Goal: Information Seeking & Learning: Learn about a topic

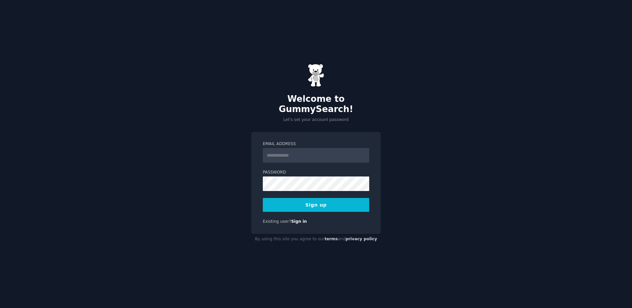
click at [315, 154] on input "Email Address" at bounding box center [316, 155] width 106 height 15
type input "**********"
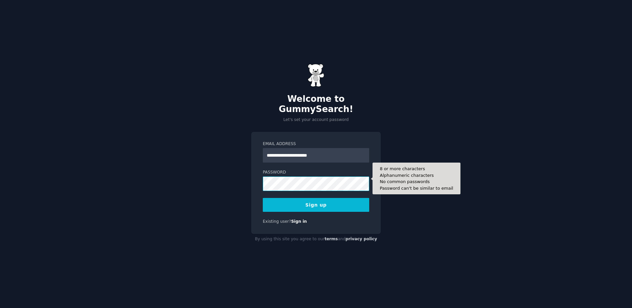
click at [263, 198] on button "Sign up" at bounding box center [316, 205] width 106 height 14
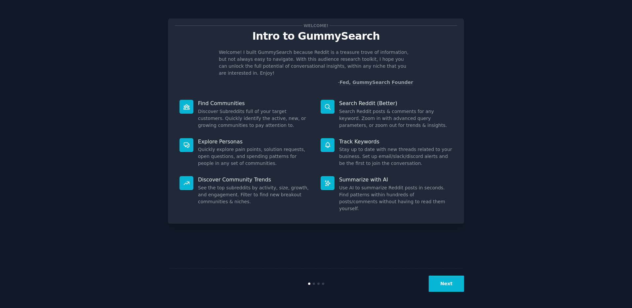
click at [451, 284] on button "Next" at bounding box center [446, 284] width 35 height 16
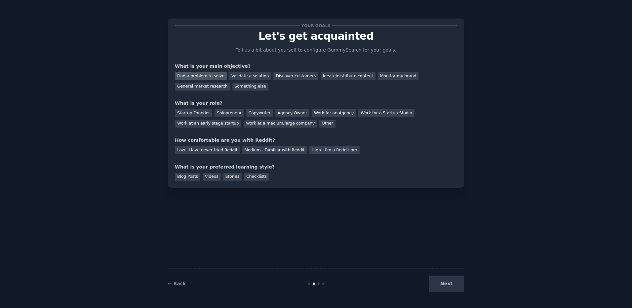
click at [209, 73] on div "Find a problem to solve" at bounding box center [201, 76] width 52 height 8
click at [207, 113] on div "Startup Founder" at bounding box center [193, 113] width 37 height 8
click at [197, 113] on div "Startup Founder" at bounding box center [193, 113] width 37 height 8
click at [224, 114] on div "Solopreneur" at bounding box center [228, 113] width 29 height 8
click at [284, 152] on div "Medium - Familiar with Reddit" at bounding box center [274, 150] width 65 height 8
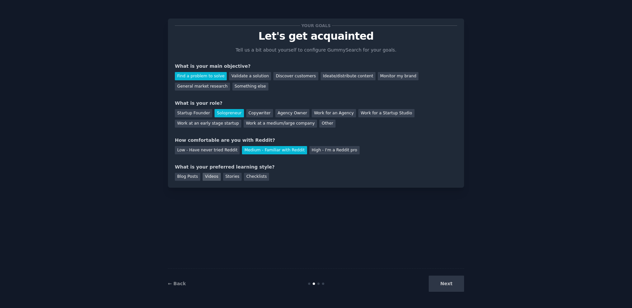
click at [209, 177] on div "Videos" at bounding box center [212, 177] width 18 height 8
click at [452, 286] on button "Next" at bounding box center [446, 284] width 35 height 16
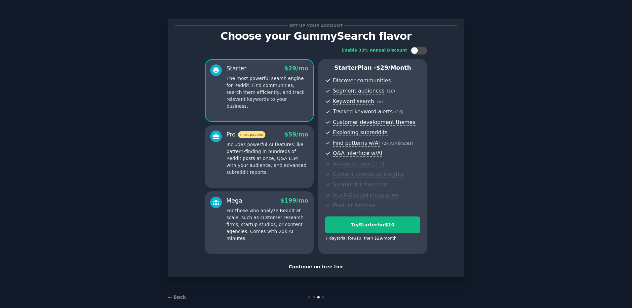
click at [321, 267] on div "Continue on free tier" at bounding box center [316, 266] width 282 height 7
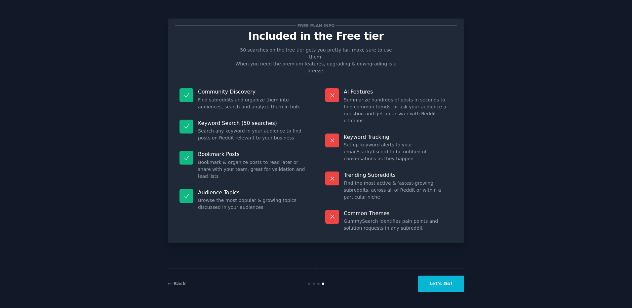
click at [441, 283] on button "Let's Go!" at bounding box center [441, 284] width 46 height 16
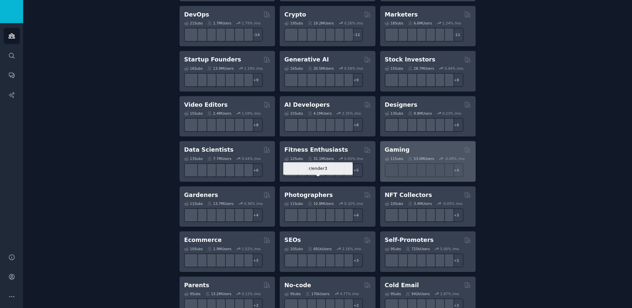
scroll to position [165, 0]
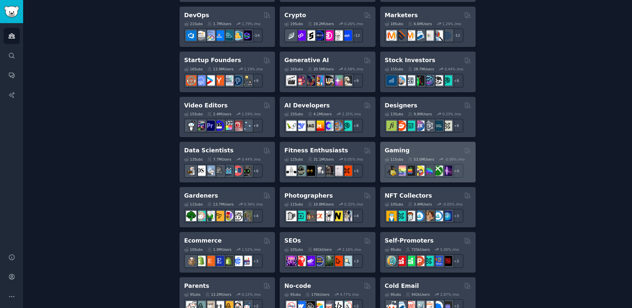
click at [423, 148] on div "Gaming" at bounding box center [428, 150] width 86 height 8
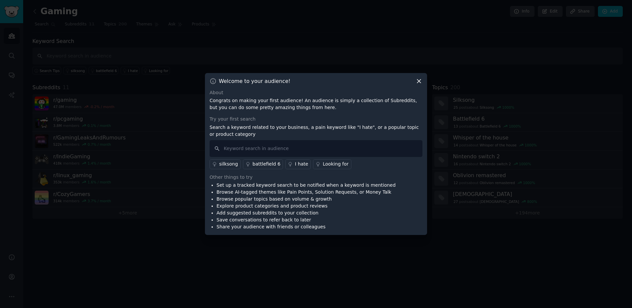
click at [231, 162] on div "silksong" at bounding box center [228, 164] width 19 height 7
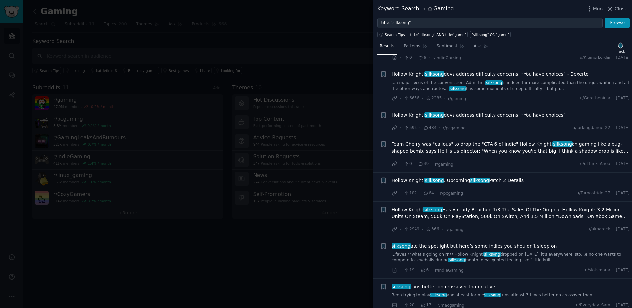
scroll to position [198, 0]
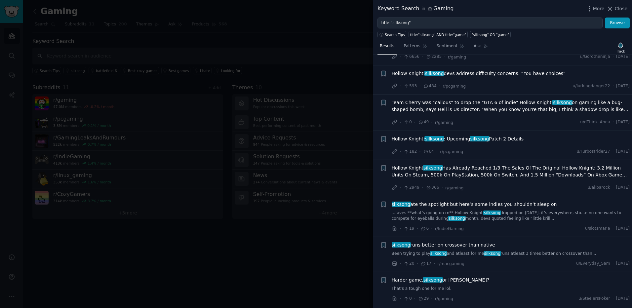
click at [330, 113] on div at bounding box center [316, 154] width 632 height 308
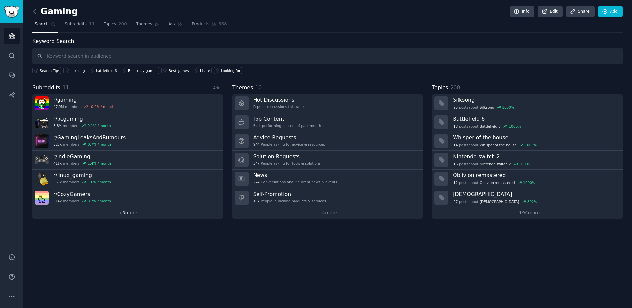
click at [126, 215] on link "+ 5 more" at bounding box center [127, 213] width 191 height 12
click at [205, 70] on icon at bounding box center [207, 70] width 5 height 5
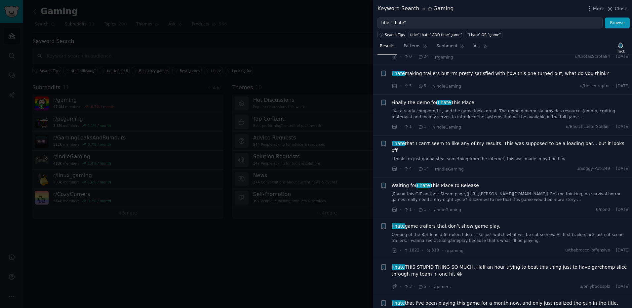
scroll to position [99, 0]
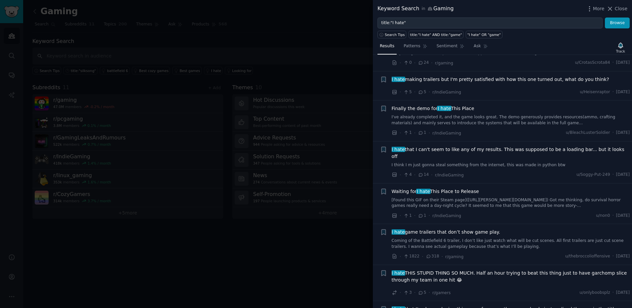
click at [264, 63] on div at bounding box center [316, 154] width 632 height 308
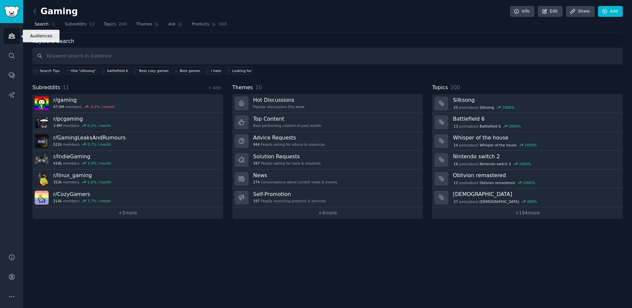
click at [14, 33] on icon "Sidebar" at bounding box center [11, 35] width 7 height 7
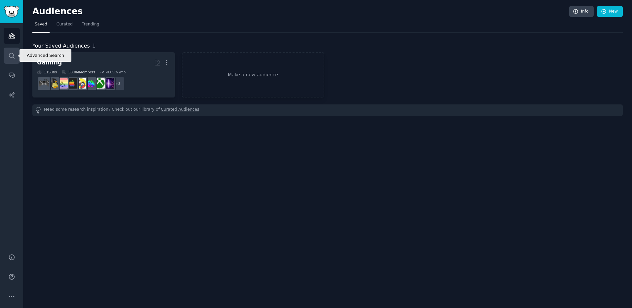
click at [15, 58] on icon "Sidebar" at bounding box center [11, 55] width 7 height 7
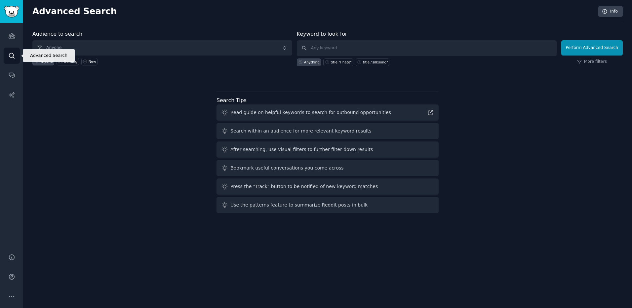
click at [13, 62] on link "Search" at bounding box center [12, 56] width 16 height 16
click at [11, 11] on img "Sidebar" at bounding box center [11, 12] width 15 height 12
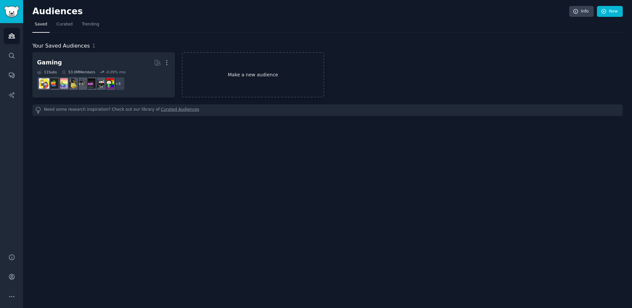
click at [254, 85] on link "Make a new audience" at bounding box center [253, 74] width 142 height 45
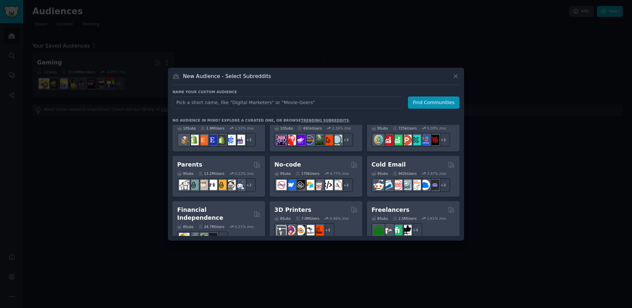
scroll to position [251, 0]
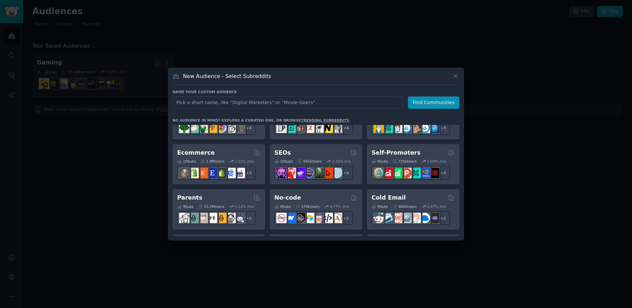
click at [301, 121] on link "trending subreddits" at bounding box center [325, 120] width 48 height 4
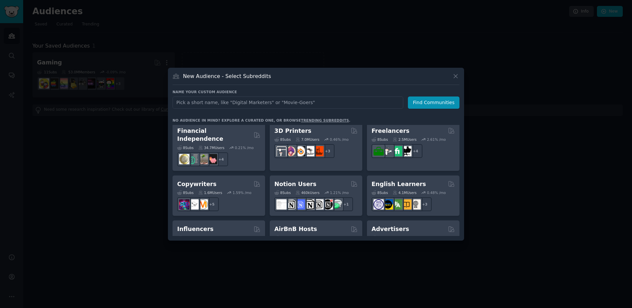
scroll to position [297, 0]
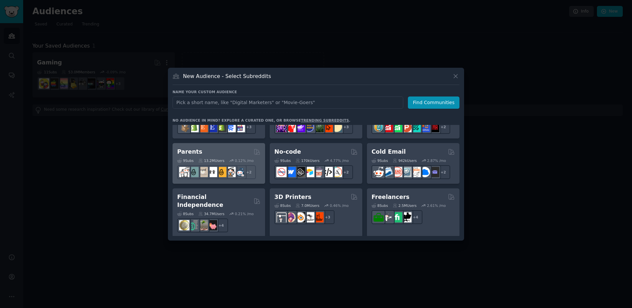
click at [214, 150] on div "Parents" at bounding box center [218, 152] width 83 height 8
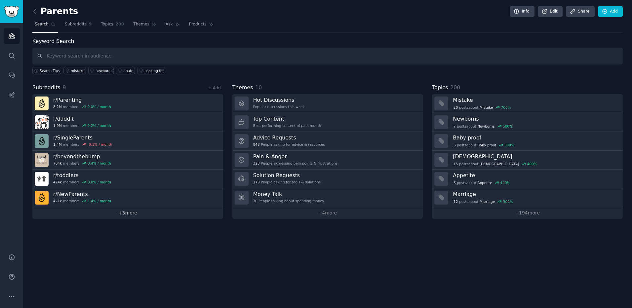
click at [137, 212] on link "+ 3 more" at bounding box center [127, 213] width 191 height 12
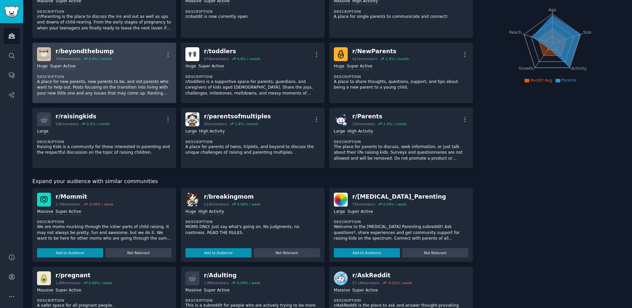
scroll to position [38, 0]
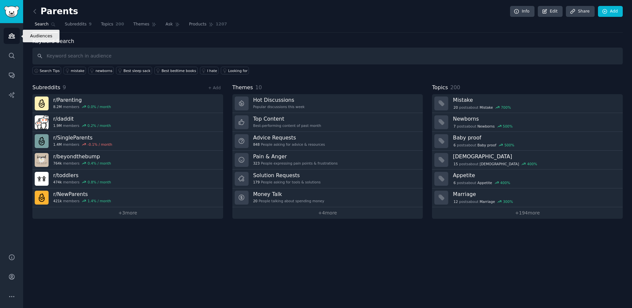
click at [15, 40] on link "Audiences" at bounding box center [12, 36] width 16 height 16
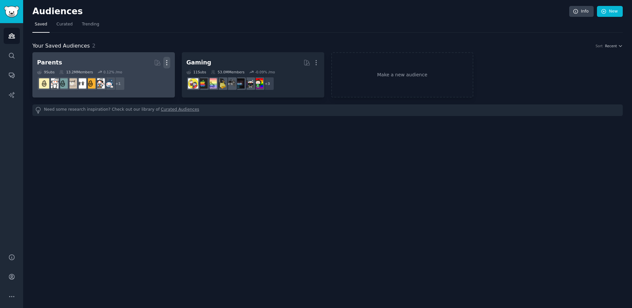
click at [167, 61] on icon "button" at bounding box center [166, 62] width 1 height 5
click at [150, 74] on p "Delete" at bounding box center [148, 76] width 15 height 7
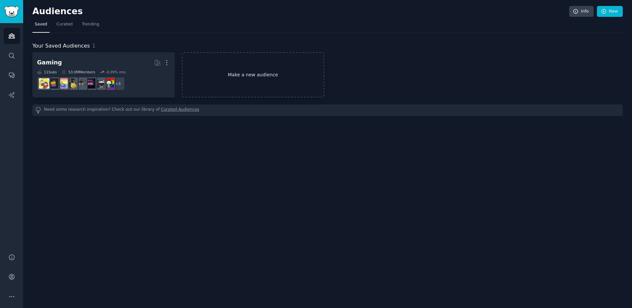
click at [283, 74] on link "Make a new audience" at bounding box center [253, 74] width 142 height 45
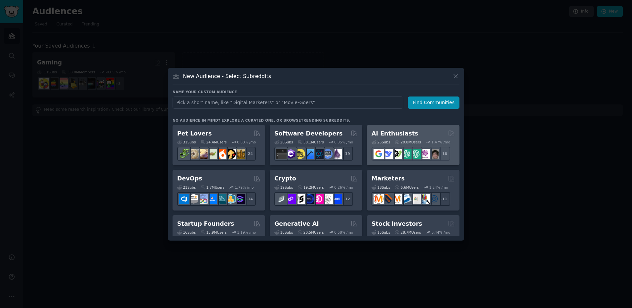
click at [402, 135] on h2 "AI Enthusiasts" at bounding box center [394, 134] width 47 height 8
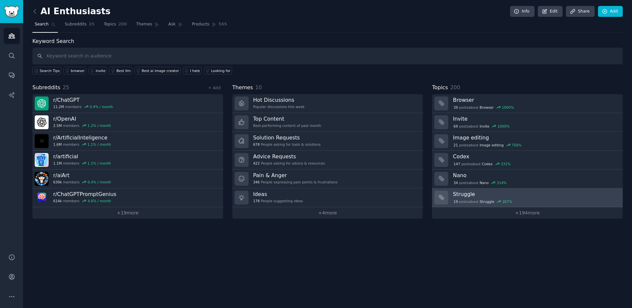
click at [520, 193] on h3 "Struggle" at bounding box center [535, 194] width 165 height 7
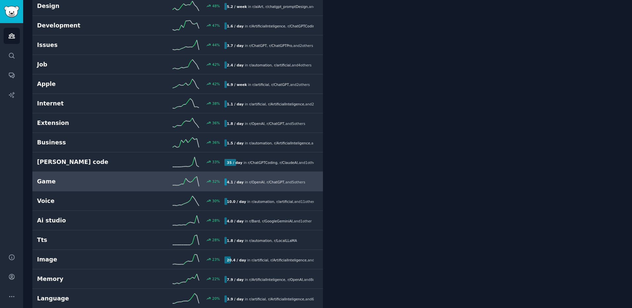
scroll to position [892, 0]
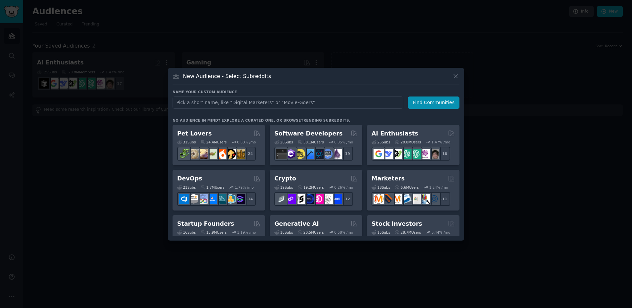
click at [133, 128] on div at bounding box center [316, 154] width 632 height 308
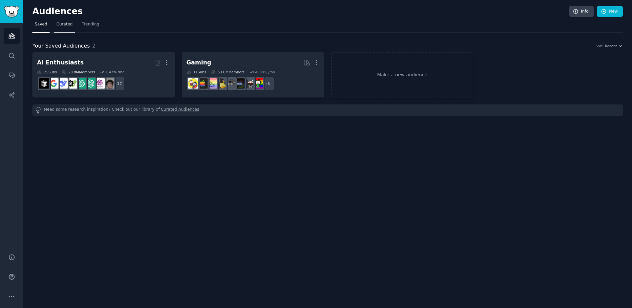
click at [65, 24] on span "Curated" at bounding box center [65, 24] width 16 height 6
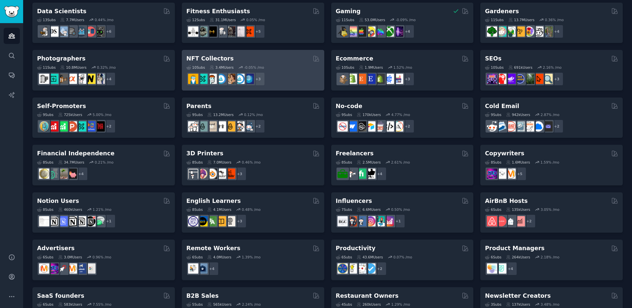
scroll to position [221, 0]
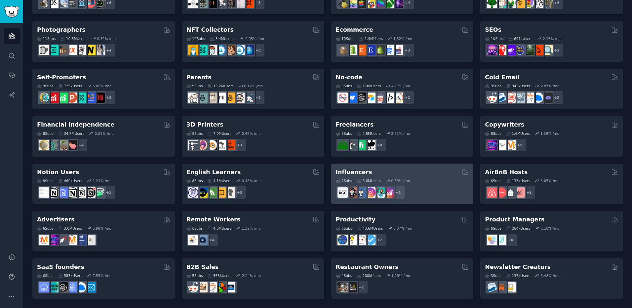
click at [421, 176] on div "7 Sub s 6.6M Users 0.50 % /mo + 1" at bounding box center [402, 187] width 133 height 23
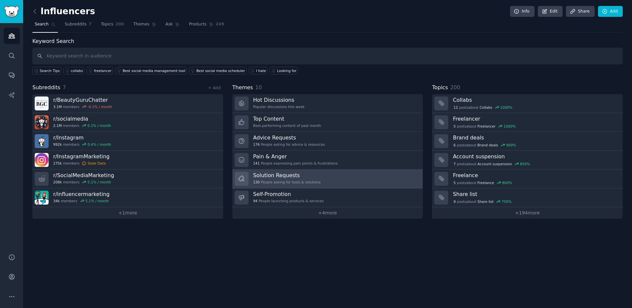
click at [315, 184] on link "Solution Requests 130 People asking for tools & solutions" at bounding box center [327, 179] width 191 height 19
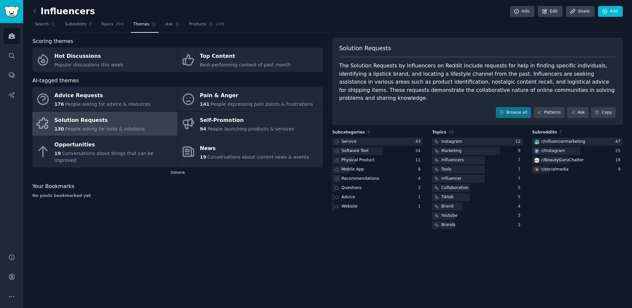
click at [550, 90] on div "The Solution Requests by Influencers on Reddit include requests for help in fin…" at bounding box center [477, 82] width 277 height 41
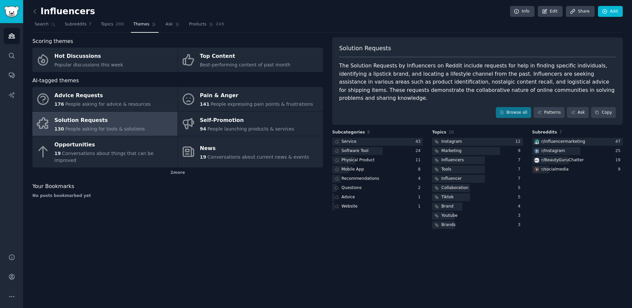
click at [550, 90] on div "The Solution Requests by Influencers on Reddit include requests for help in fin…" at bounding box center [477, 82] width 277 height 41
click at [219, 172] on div "Scoring themes Hot Discussions Popular discussions this week Top Content Best-p…" at bounding box center [177, 133] width 290 height 193
click at [174, 169] on div "2 more" at bounding box center [177, 173] width 290 height 11
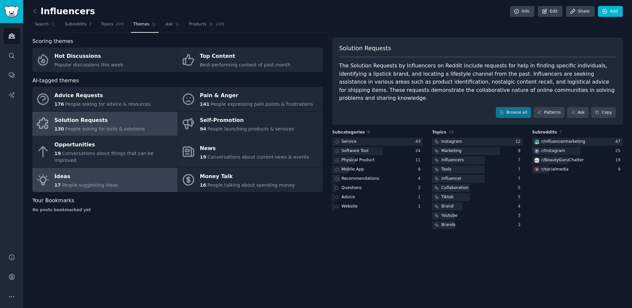
click at [111, 177] on link "Ideas 17 People suggesting ideas" at bounding box center [104, 180] width 145 height 24
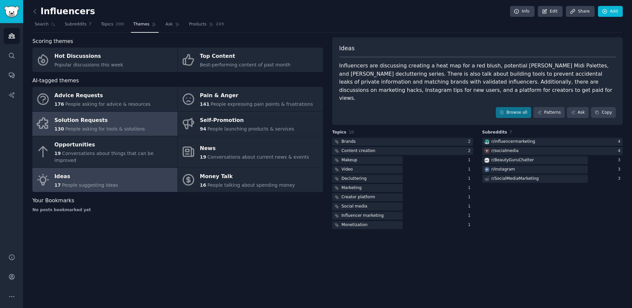
click at [113, 124] on div "Solution Requests" at bounding box center [100, 120] width 91 height 11
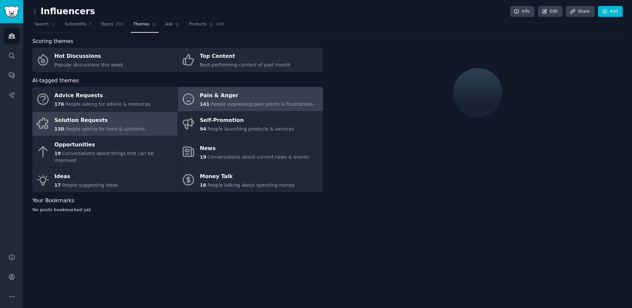
click at [205, 108] on link "Pain & Anger 141 People expressing pain points & frustrations" at bounding box center [250, 99] width 145 height 24
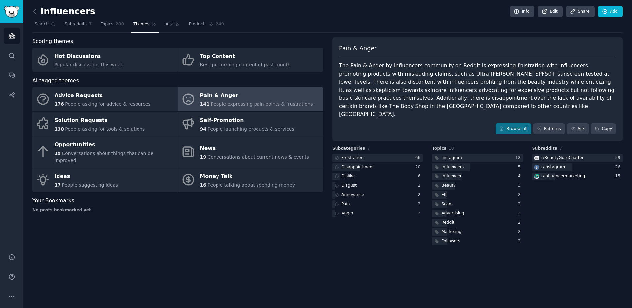
click at [378, 112] on div "Pain & Anger The Pain & Anger by Influencers community on Reddit is expressing …" at bounding box center [477, 89] width 290 height 104
click at [83, 29] on link "Subreddits 7" at bounding box center [77, 26] width 31 height 14
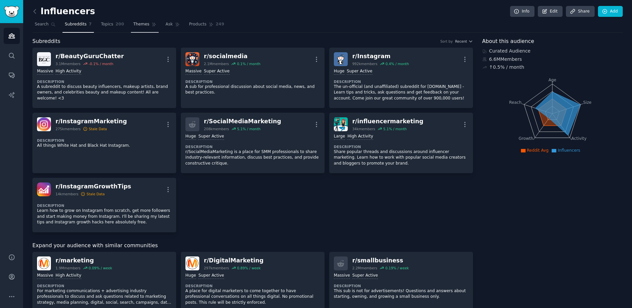
click at [137, 24] on span "Themes" at bounding box center [141, 24] width 16 height 6
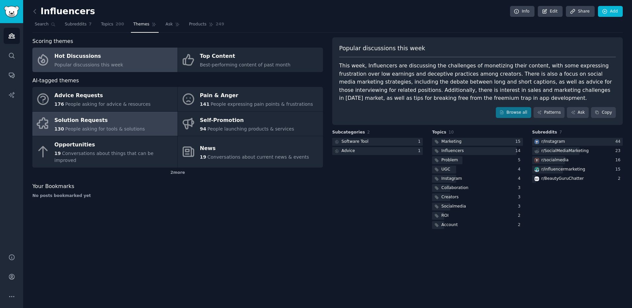
click at [123, 124] on div "Solution Requests" at bounding box center [100, 120] width 91 height 11
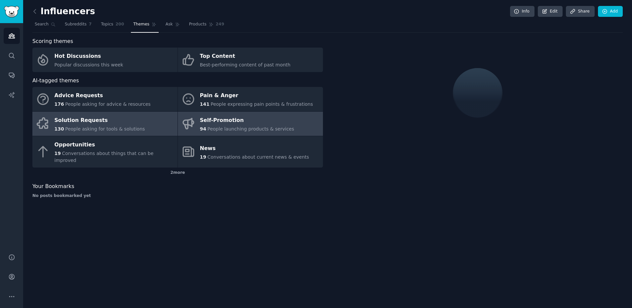
click at [220, 124] on div "Self-Promotion" at bounding box center [247, 120] width 94 height 11
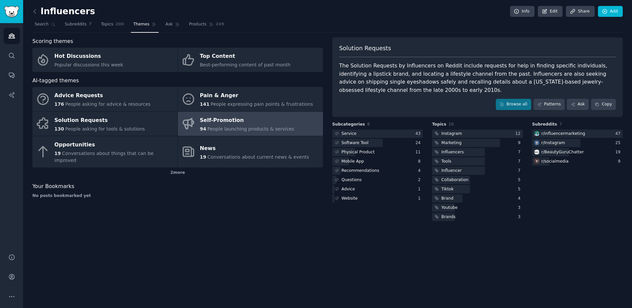
click at [282, 125] on div "Self-Promotion" at bounding box center [247, 120] width 94 height 11
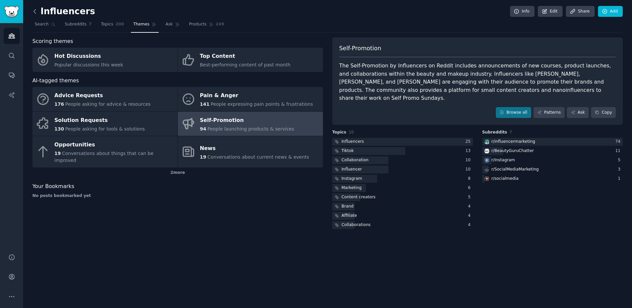
click at [33, 12] on icon at bounding box center [34, 11] width 7 height 7
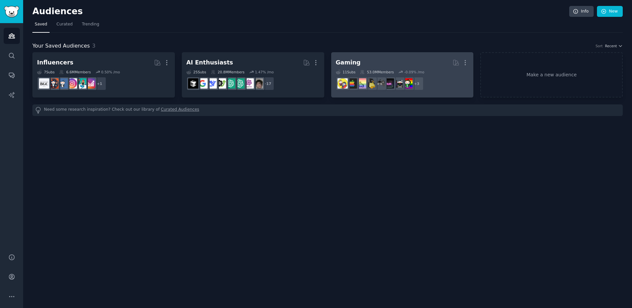
click at [409, 66] on h2 "Gaming More" at bounding box center [402, 63] width 133 height 12
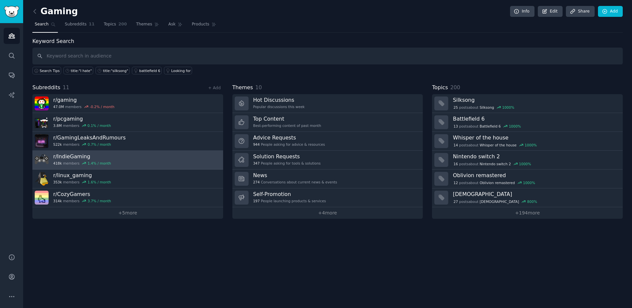
click at [170, 159] on link "r/ IndieGaming 418k members 1.4 % / month" at bounding box center [127, 160] width 191 height 19
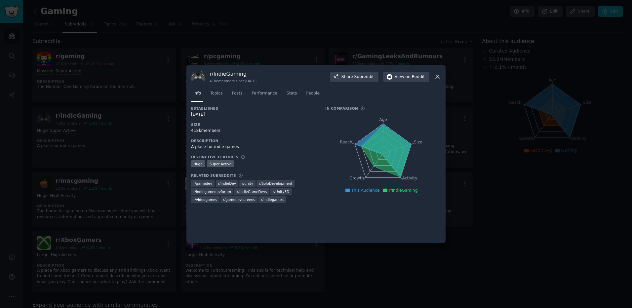
click at [480, 95] on div at bounding box center [316, 154] width 632 height 308
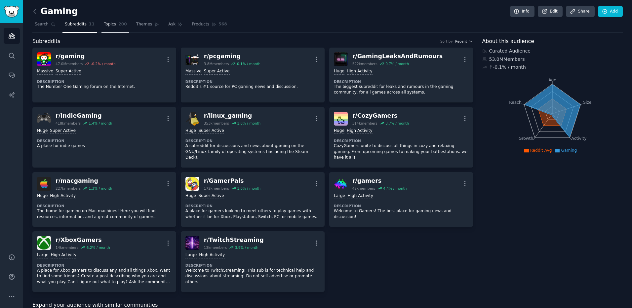
click at [112, 25] on link "Topics 200" at bounding box center [115, 26] width 28 height 14
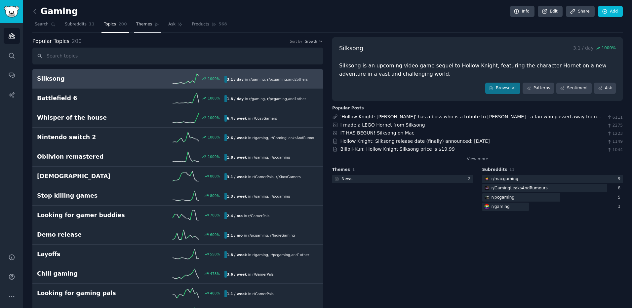
click at [142, 25] on span "Themes" at bounding box center [144, 24] width 16 height 6
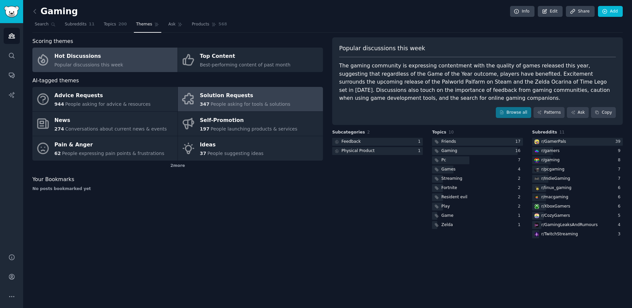
click at [216, 96] on div "Solution Requests" at bounding box center [245, 96] width 91 height 11
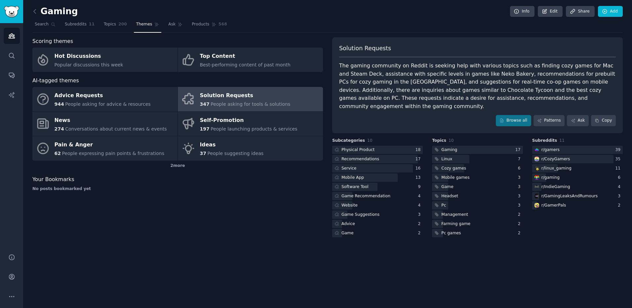
drag, startPoint x: 497, startPoint y: 58, endPoint x: 440, endPoint y: 58, distance: 57.2
click at [440, 58] on div "Solution Requests The gaming community on Reddit is seeking help with various t…" at bounding box center [477, 85] width 290 height 96
click at [448, 50] on div "Solution Requests" at bounding box center [477, 50] width 277 height 13
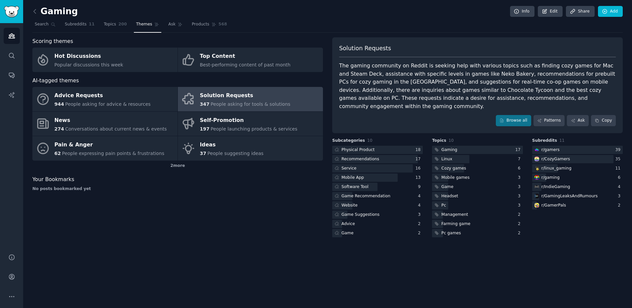
click at [448, 50] on div "Solution Requests" at bounding box center [477, 50] width 277 height 13
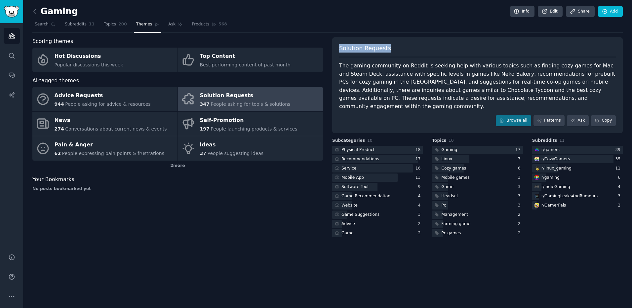
drag, startPoint x: 448, startPoint y: 50, endPoint x: 437, endPoint y: 56, distance: 12.0
click at [437, 56] on div "Solution Requests" at bounding box center [477, 50] width 277 height 13
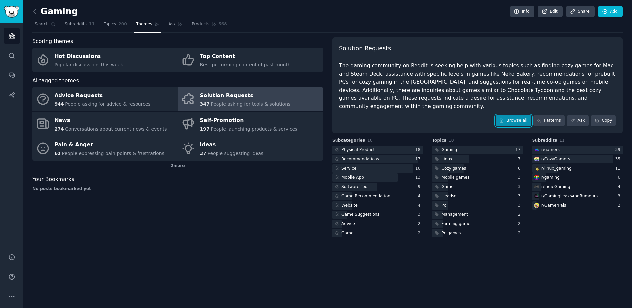
click at [529, 115] on link "Browse all" at bounding box center [513, 120] width 35 height 11
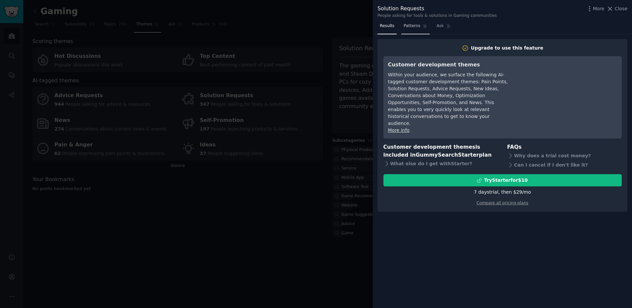
click at [410, 24] on span "Patterns" at bounding box center [411, 26] width 17 height 6
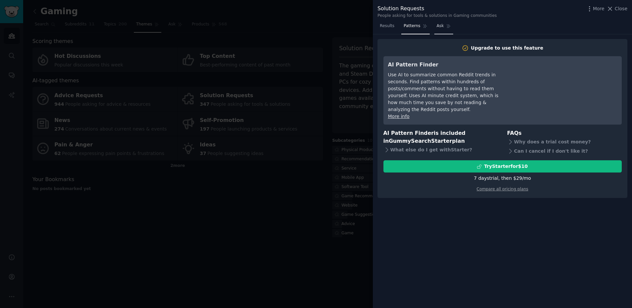
click at [436, 27] on span "Ask" at bounding box center [439, 26] width 7 height 6
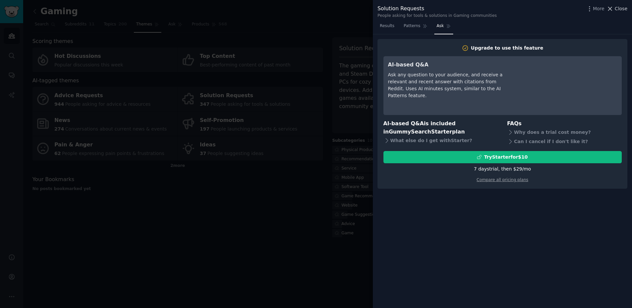
click at [622, 10] on span "Close" at bounding box center [621, 8] width 13 height 7
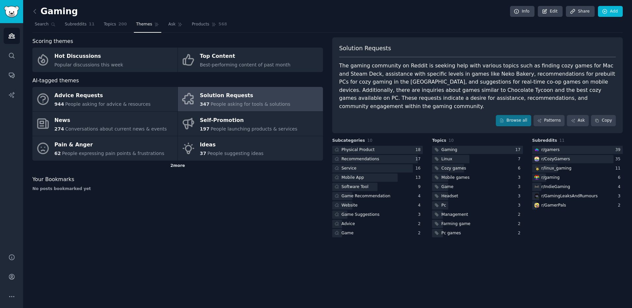
click at [176, 165] on div "2 more" at bounding box center [177, 166] width 290 height 11
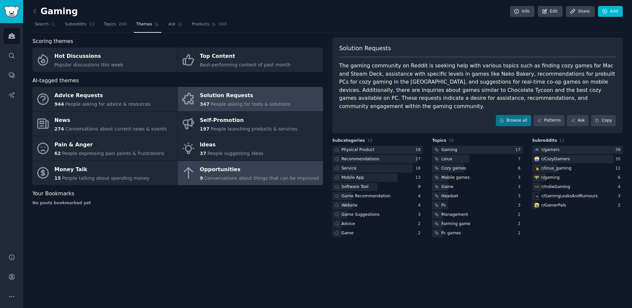
click at [205, 166] on div "Opportunities" at bounding box center [259, 169] width 119 height 11
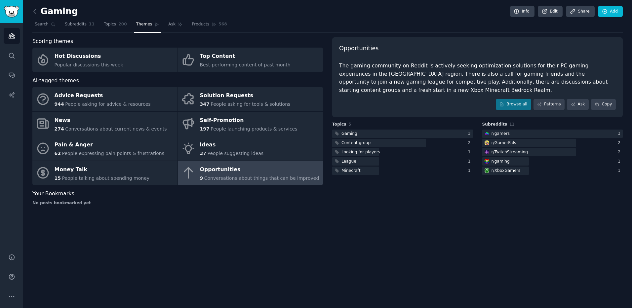
drag, startPoint x: 313, startPoint y: 76, endPoint x: 476, endPoint y: 87, distance: 163.6
click at [476, 87] on div "The gaming community on Reddit is actively seeking optimization solutions for t…" at bounding box center [477, 78] width 277 height 32
click at [410, 103] on div "Browse all Patterns Ask Copy" at bounding box center [477, 104] width 277 height 11
click at [410, 104] on div "Browse all Patterns Ask Copy" at bounding box center [477, 104] width 277 height 11
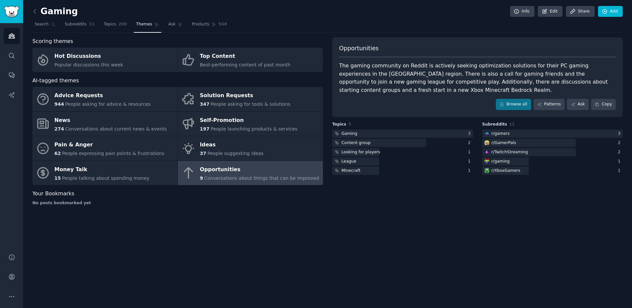
click at [410, 104] on div "Browse all Patterns Ask Copy" at bounding box center [477, 104] width 277 height 11
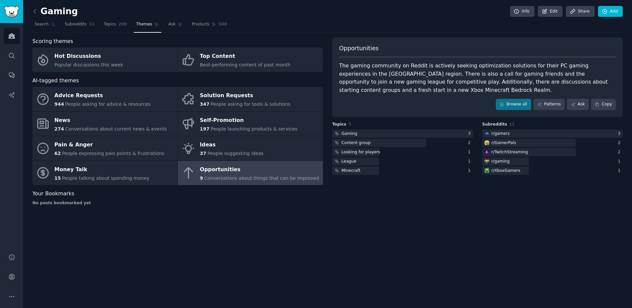
click at [410, 104] on div "Browse all Patterns Ask Copy" at bounding box center [477, 104] width 277 height 11
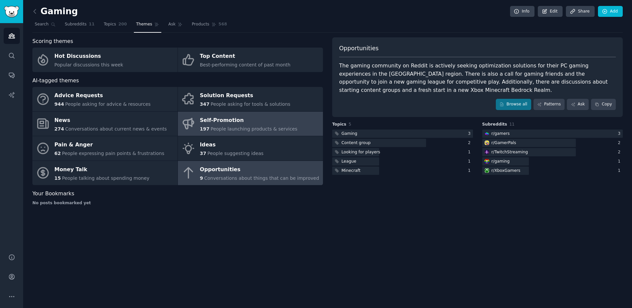
click at [206, 128] on span "197" at bounding box center [205, 128] width 10 height 5
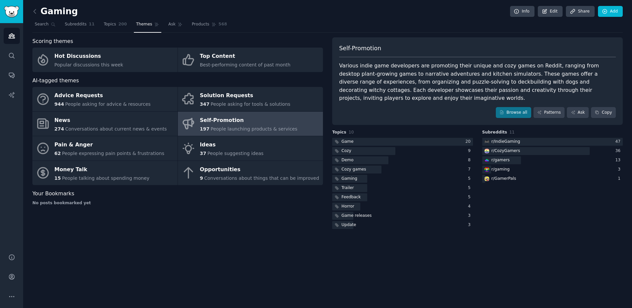
drag, startPoint x: 206, startPoint y: 128, endPoint x: 372, endPoint y: 67, distance: 176.9
click at [372, 67] on div "Various indie game developers are promoting their unique and cozy games on Redd…" at bounding box center [477, 82] width 277 height 41
click at [247, 43] on div "Scoring themes" at bounding box center [177, 41] width 290 height 8
click at [250, 36] on div "Gaming Info Edit Share Add Search Subreddits 11 Topics 200 Themes Ask Products …" at bounding box center [327, 119] width 590 height 221
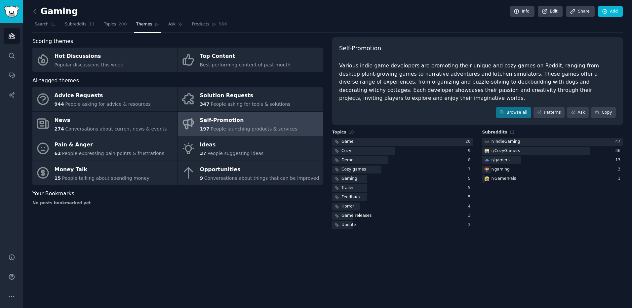
click at [250, 36] on div "Gaming Info Edit Share Add Search Subreddits 11 Topics 200 Themes Ask Products …" at bounding box center [327, 119] width 590 height 221
